Goal: Transaction & Acquisition: Subscribe to service/newsletter

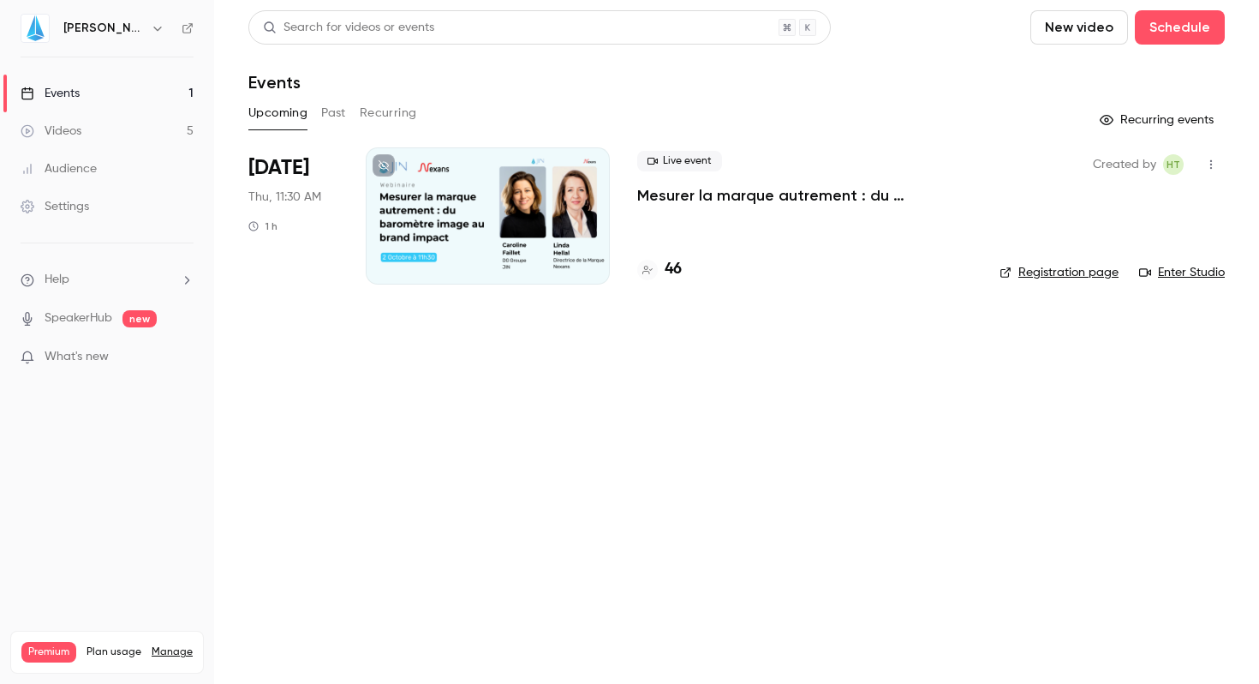
click at [176, 645] on link "Manage" at bounding box center [172, 652] width 41 height 14
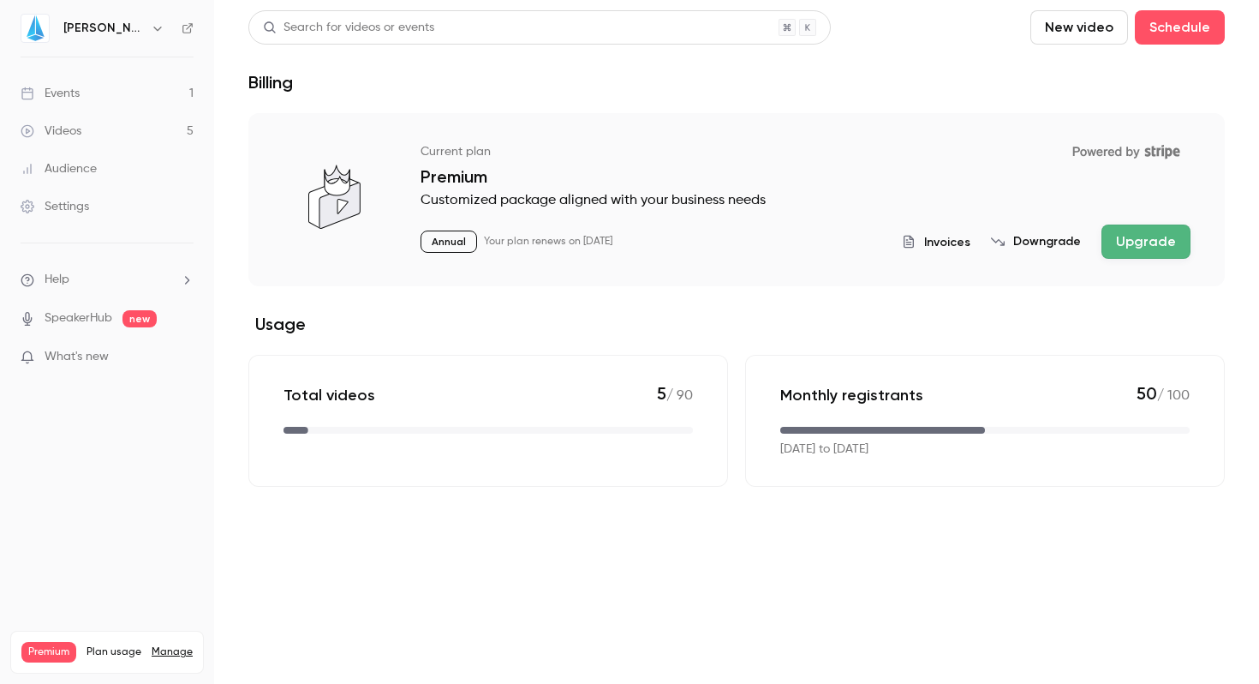
click at [1180, 252] on button "Upgrade" at bounding box center [1146, 241] width 89 height 34
click at [170, 645] on link "Manage" at bounding box center [172, 652] width 41 height 14
click at [1005, 238] on icon "billing" at bounding box center [998, 242] width 14 height 14
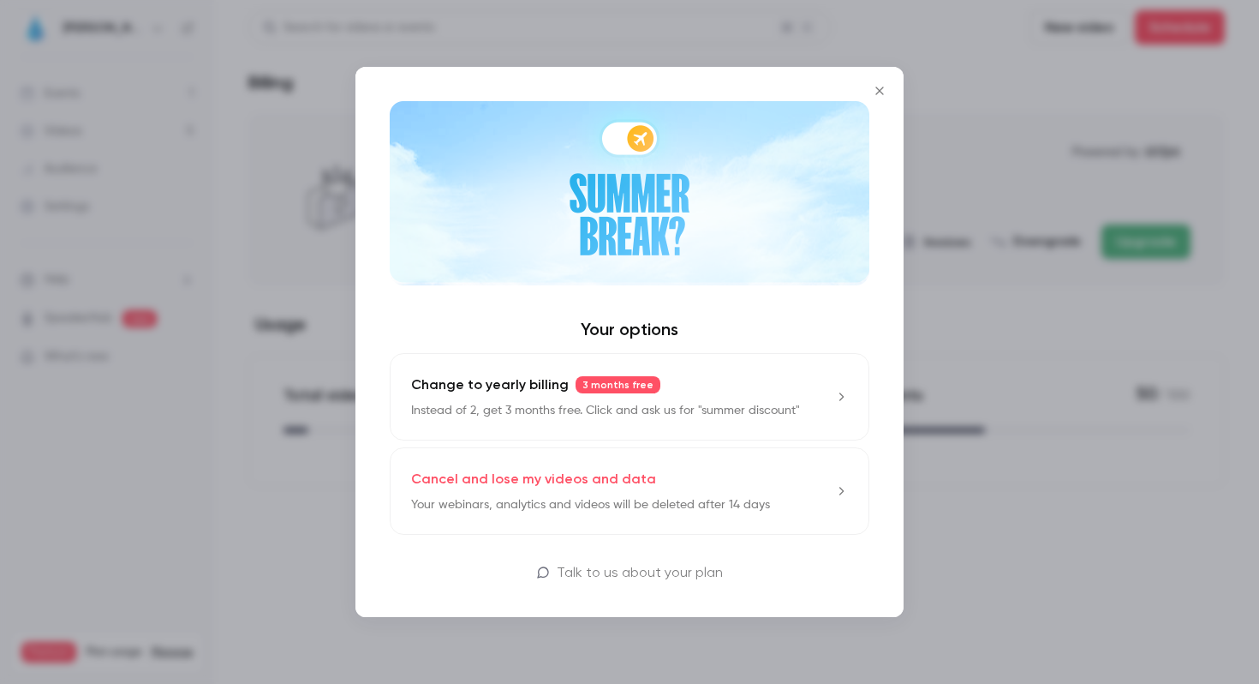
click at [881, 87] on icon "Close" at bounding box center [879, 91] width 21 height 14
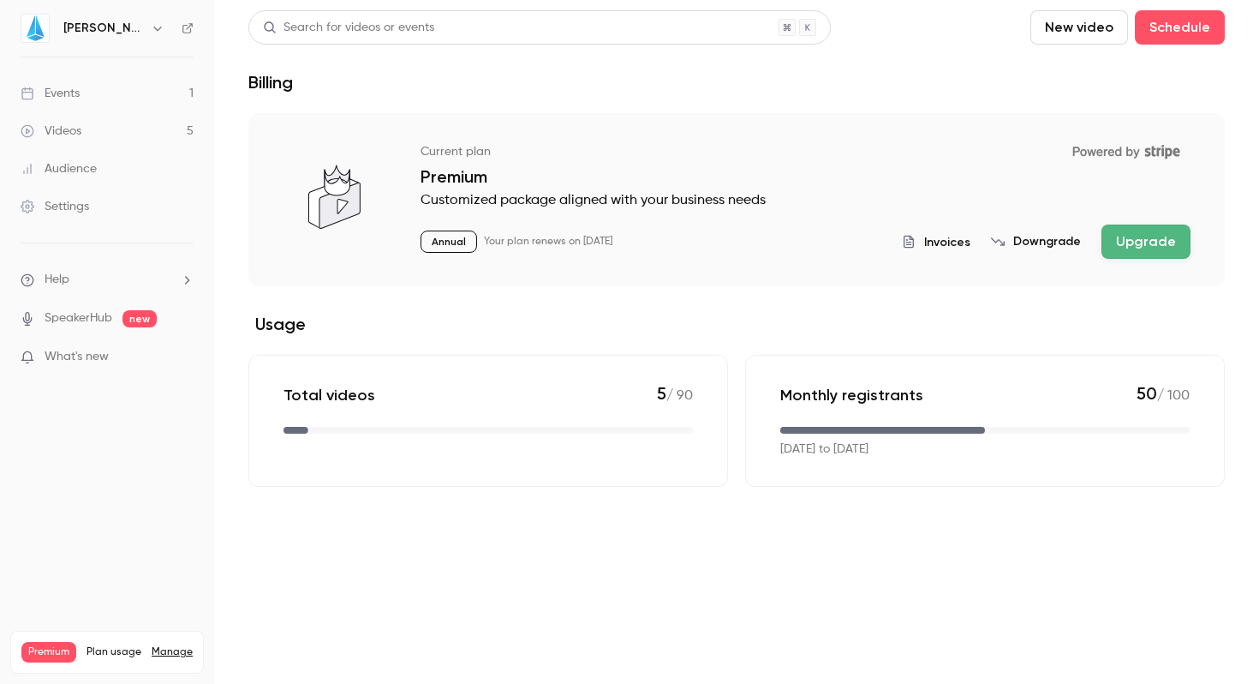
click at [1165, 242] on button "Upgrade" at bounding box center [1146, 241] width 89 height 34
click at [1150, 235] on button "Upgrade" at bounding box center [1146, 241] width 89 height 34
click at [1157, 146] on icon "Powered by Stripe" at bounding box center [1126, 151] width 128 height 29
